Goal: Find specific page/section: Find specific page/section

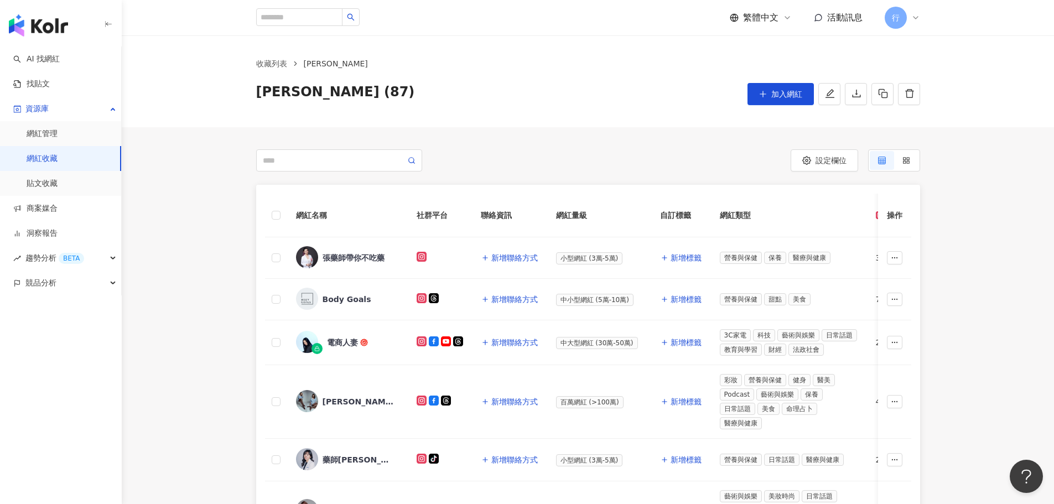
click at [58, 164] on link "網紅收藏" at bounding box center [42, 158] width 31 height 11
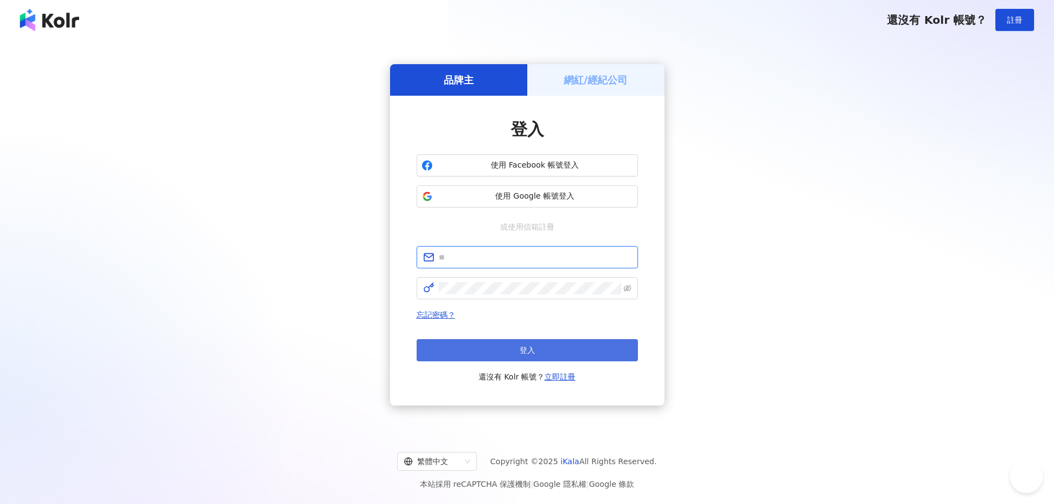
type input "**********"
click at [541, 356] on button "登入" at bounding box center [527, 350] width 221 height 22
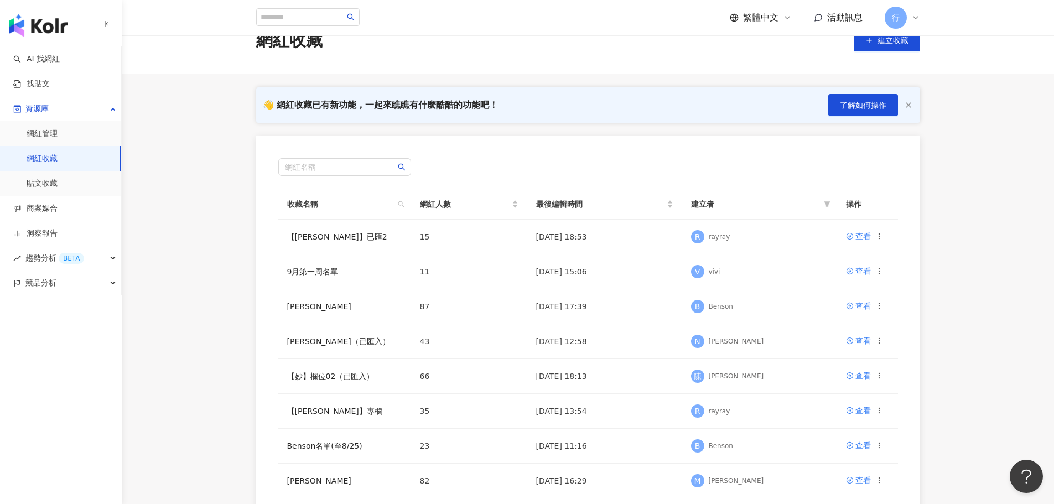
scroll to position [55, 0]
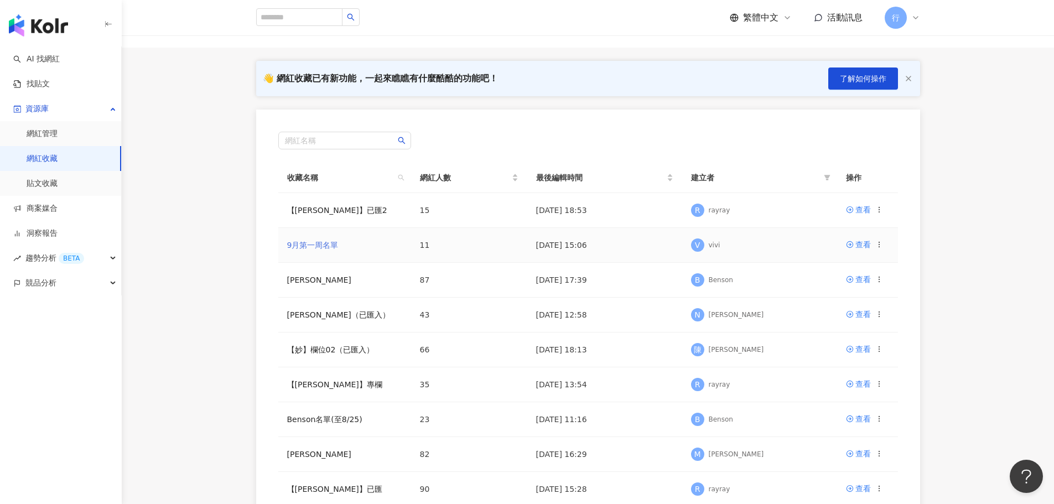
click at [314, 247] on link "9月第一周名單" at bounding box center [312, 245] width 51 height 9
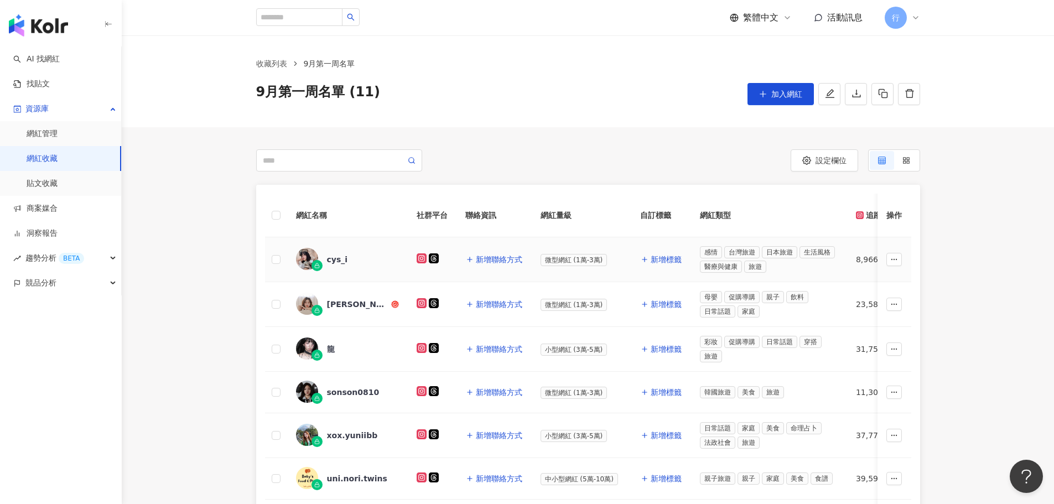
scroll to position [55, 0]
